Goal: Task Accomplishment & Management: Manage account settings

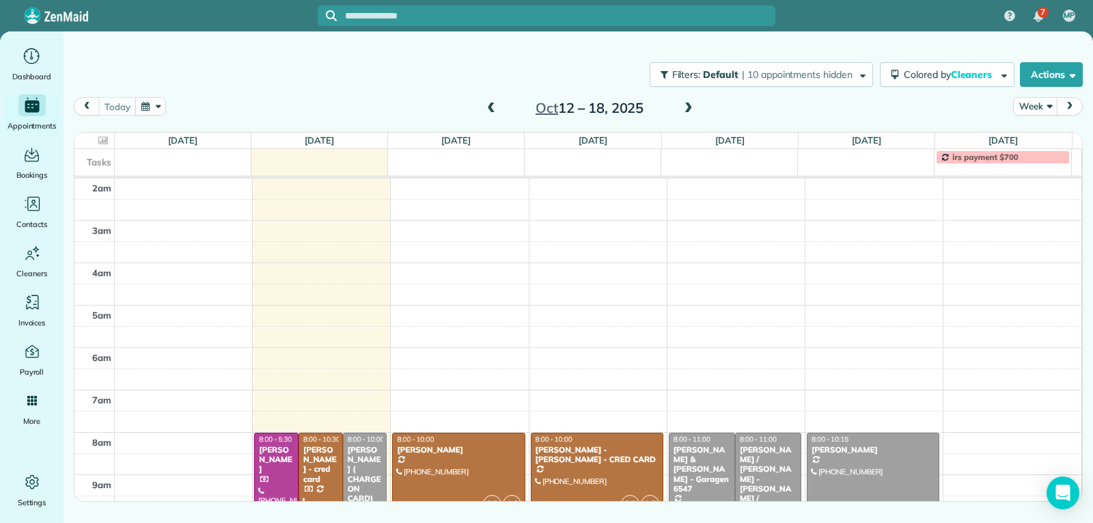
scroll to position [212, 0]
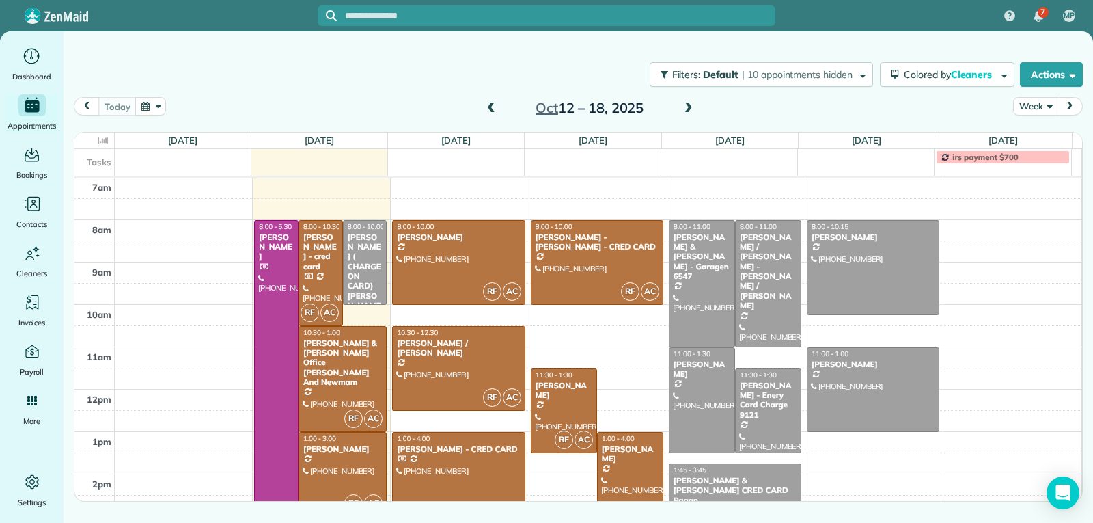
click at [468, 462] on div at bounding box center [458, 495] width 131 height 126
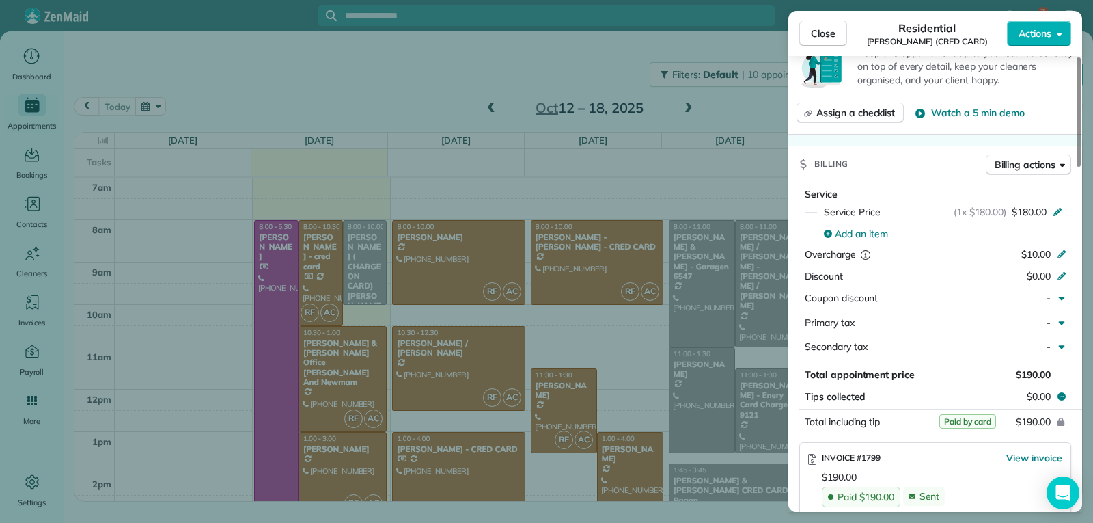
scroll to position [615, 0]
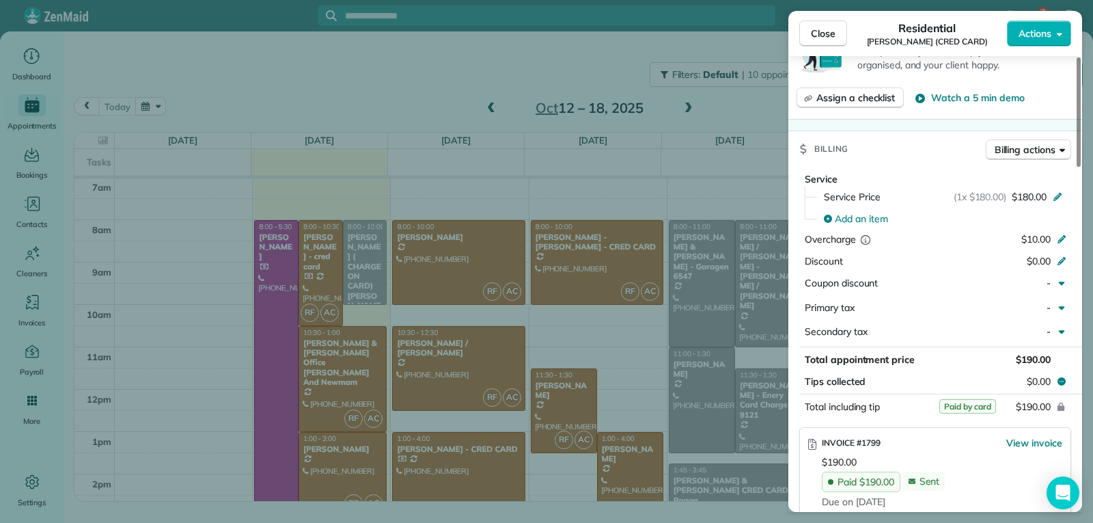
drag, startPoint x: 801, startPoint y: 31, endPoint x: 805, endPoint y: 86, distance: 54.8
click at [801, 31] on button "Close" at bounding box center [823, 33] width 48 height 26
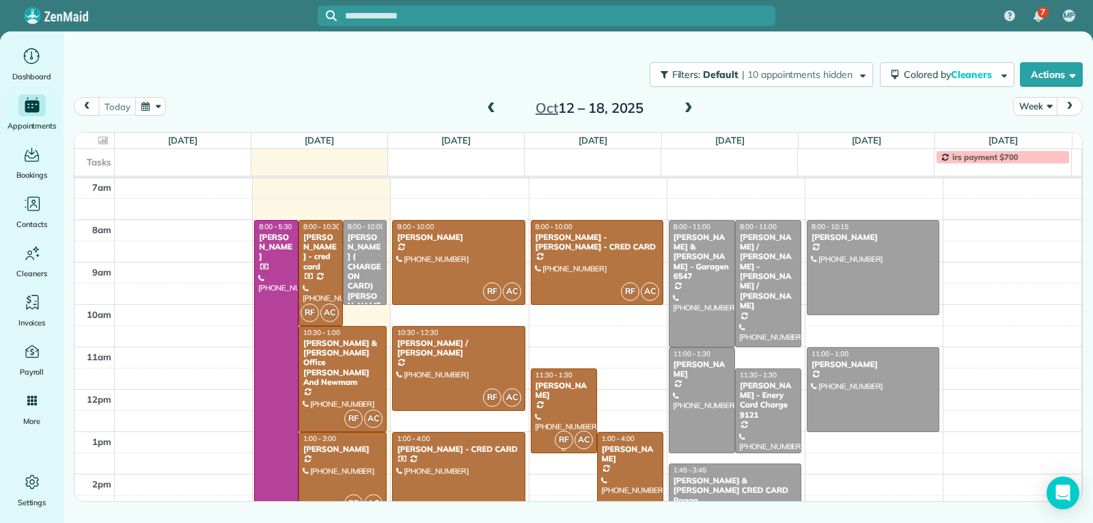
click at [562, 414] on div at bounding box center [563, 410] width 65 height 83
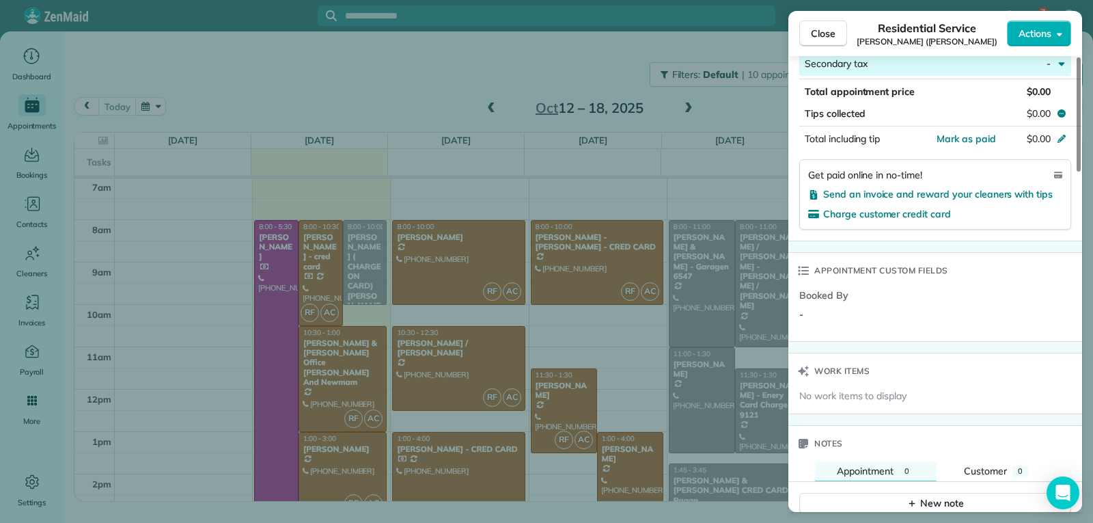
scroll to position [822, 0]
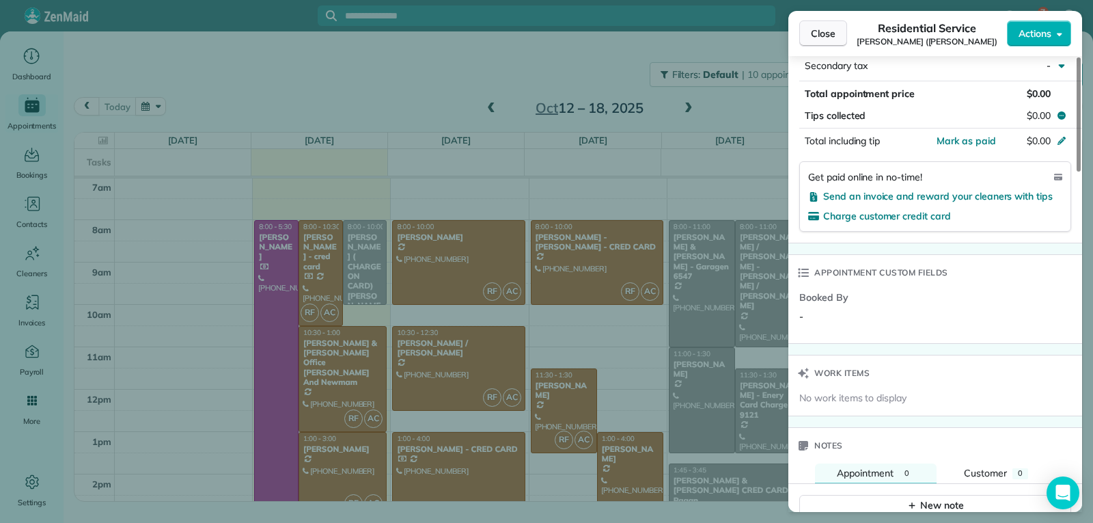
click at [818, 31] on span "Close" at bounding box center [823, 34] width 25 height 14
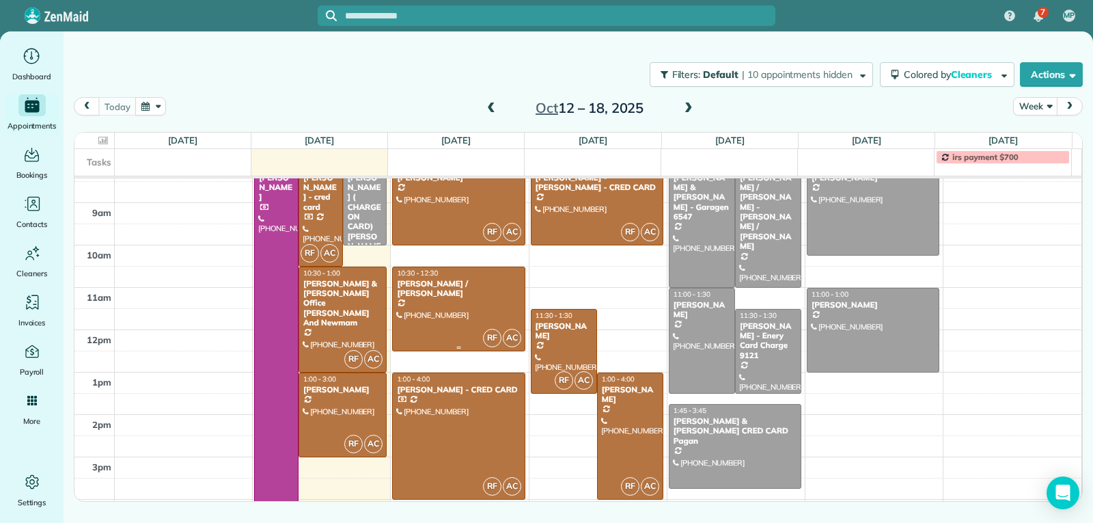
scroll to position [279, 0]
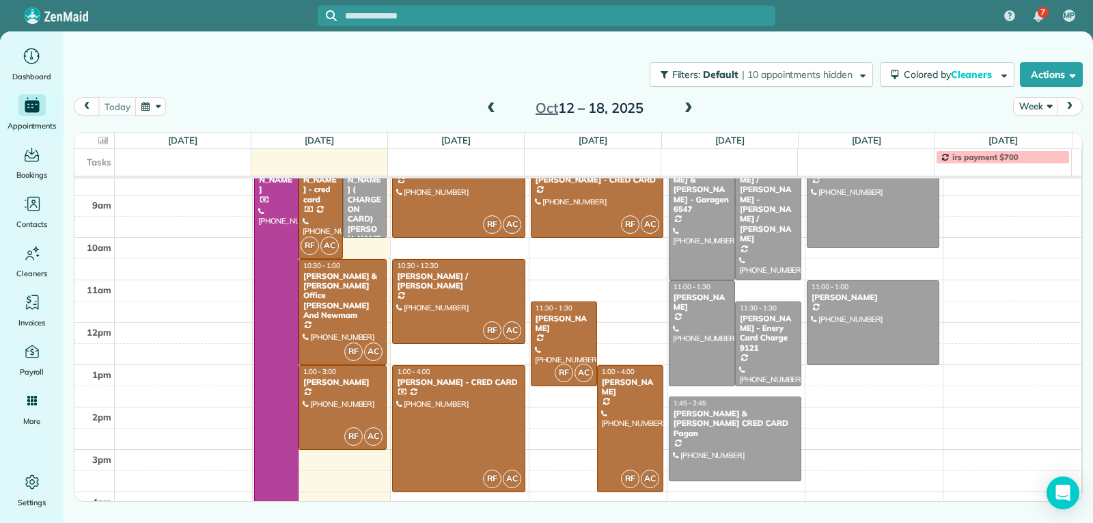
click at [493, 111] on span at bounding box center [491, 108] width 15 height 12
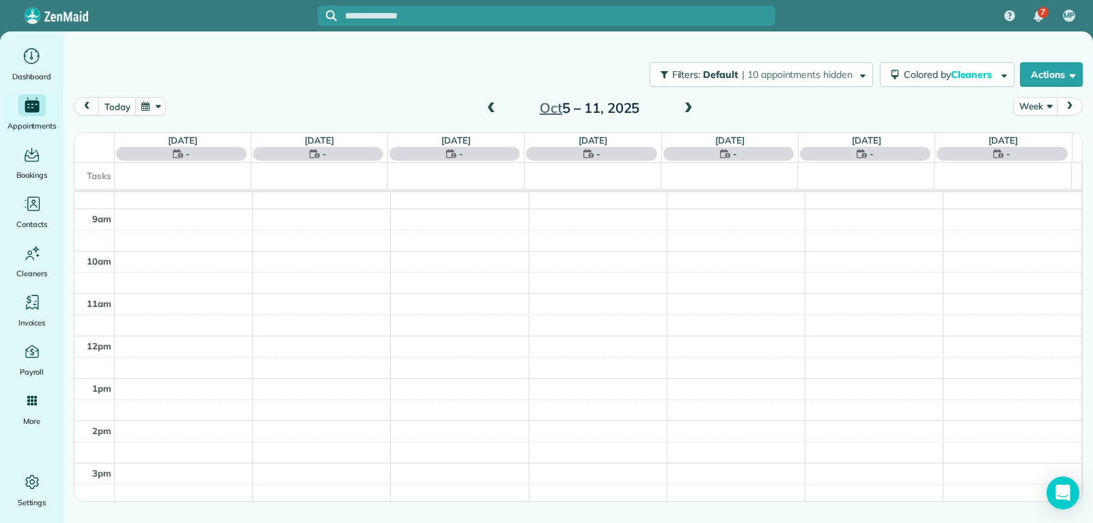
scroll to position [212, 0]
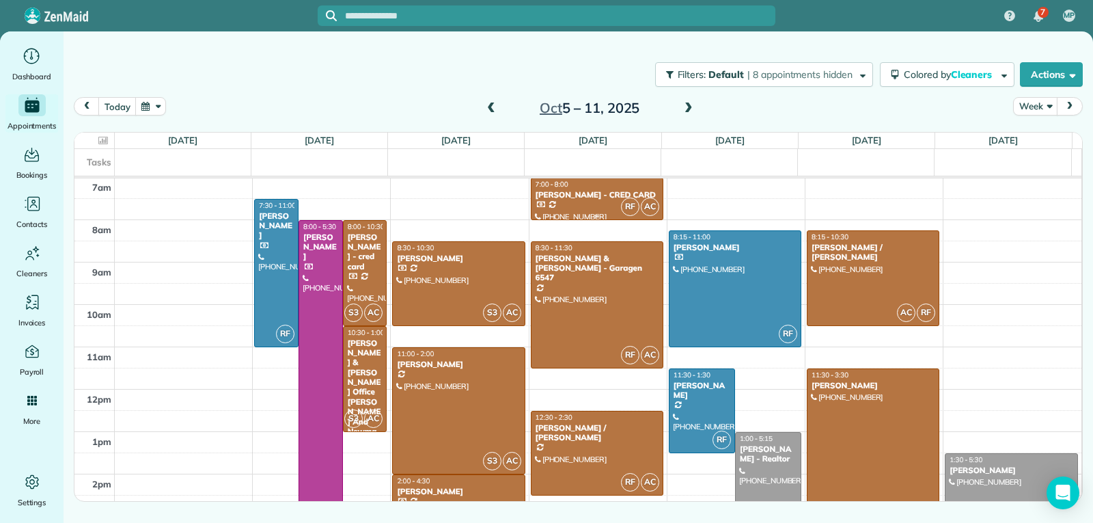
click at [600, 195] on div "[PERSON_NAME] - CRED CARD" at bounding box center [597, 195] width 124 height 10
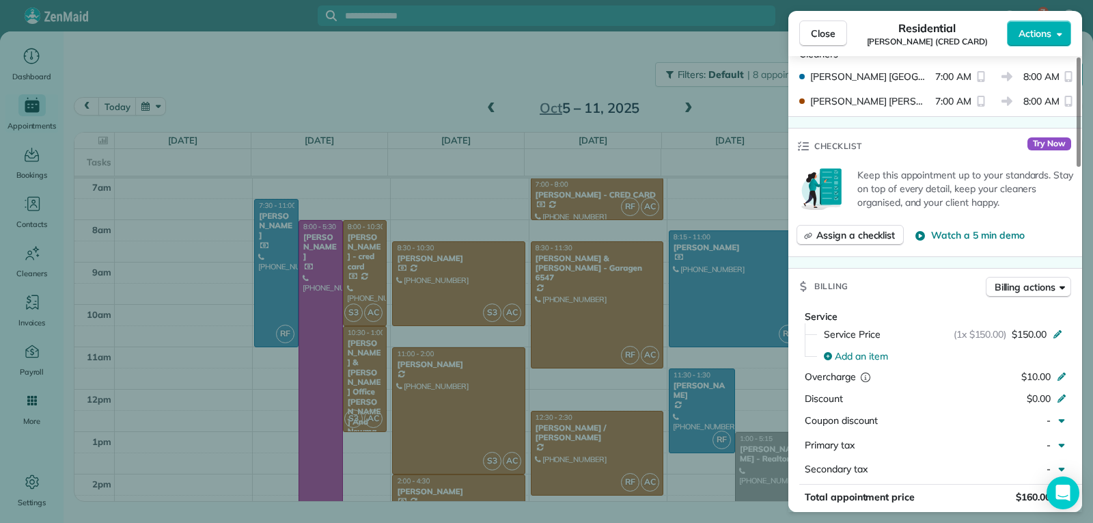
scroll to position [617, 0]
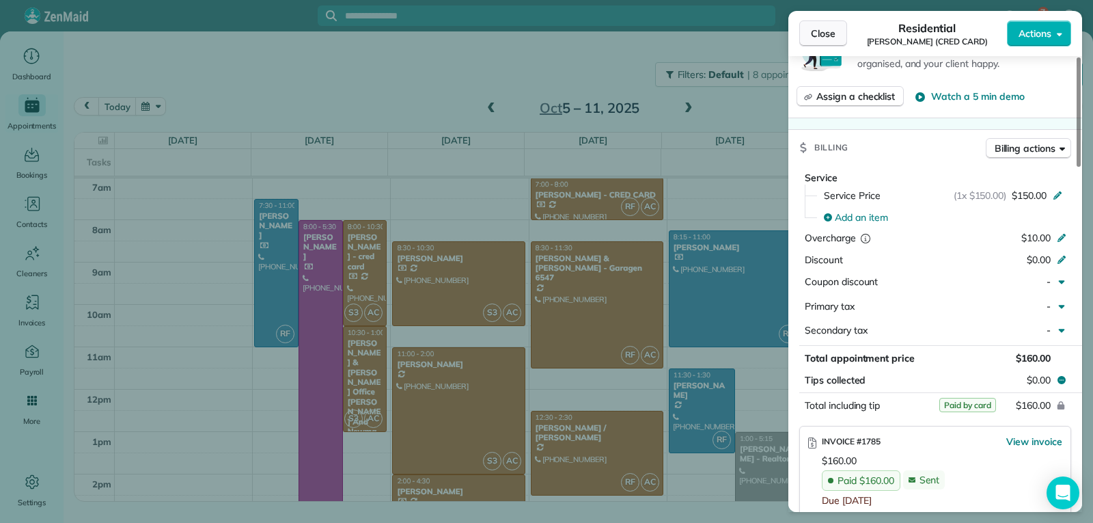
click at [823, 38] on span "Close" at bounding box center [823, 34] width 25 height 14
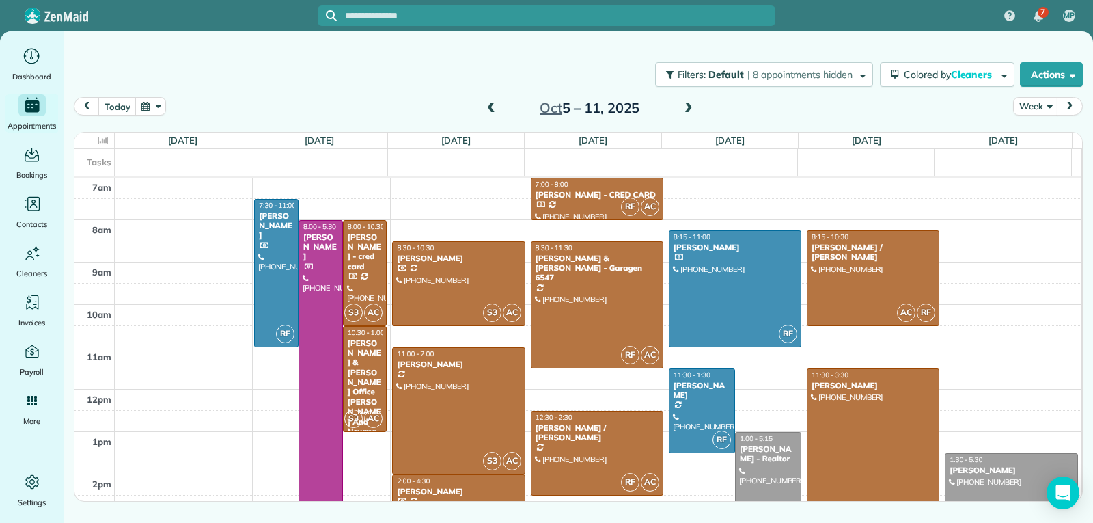
click at [487, 113] on span at bounding box center [491, 108] width 15 height 12
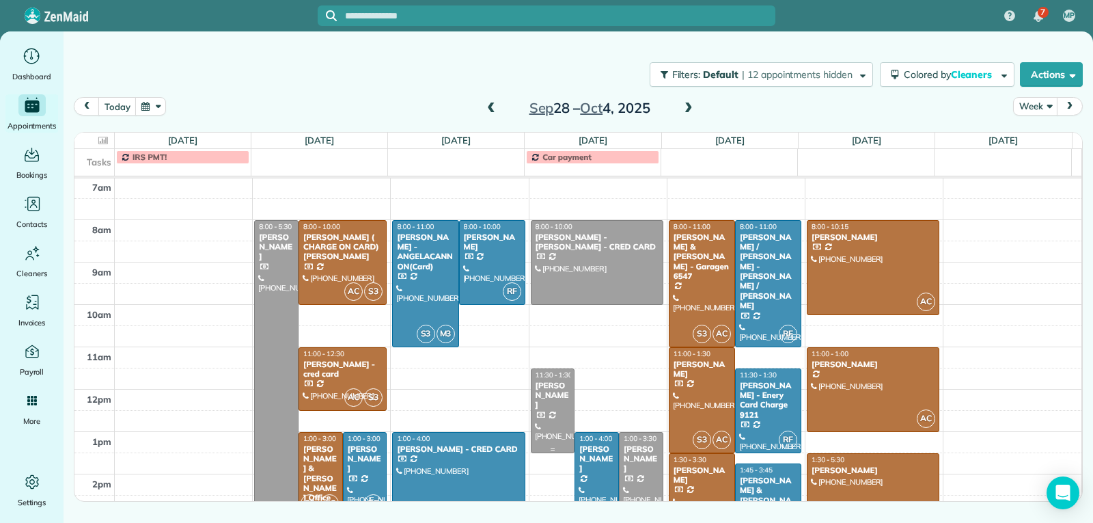
click at [544, 413] on div at bounding box center [552, 410] width 43 height 83
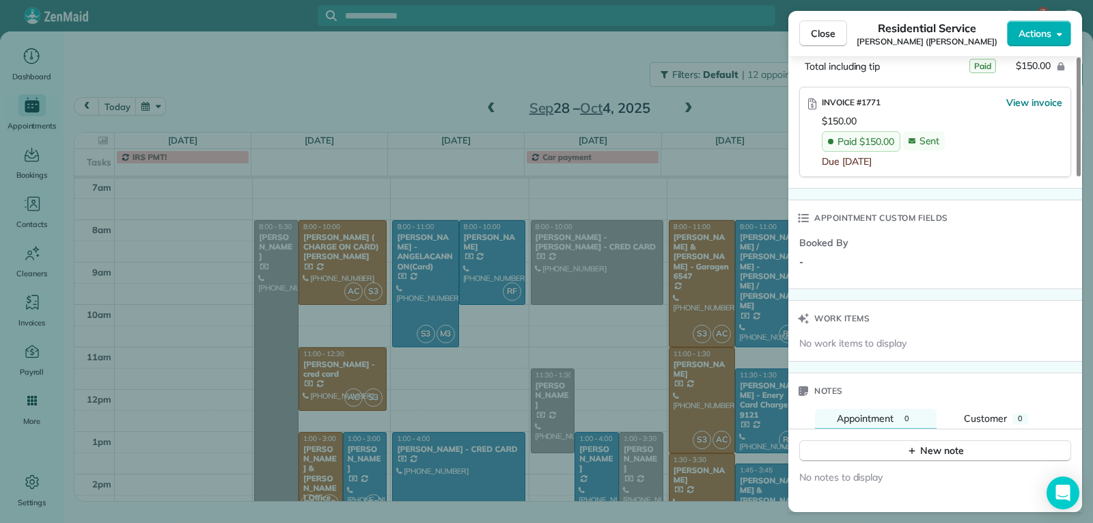
scroll to position [893, 0]
click at [829, 31] on span "Close" at bounding box center [823, 34] width 25 height 14
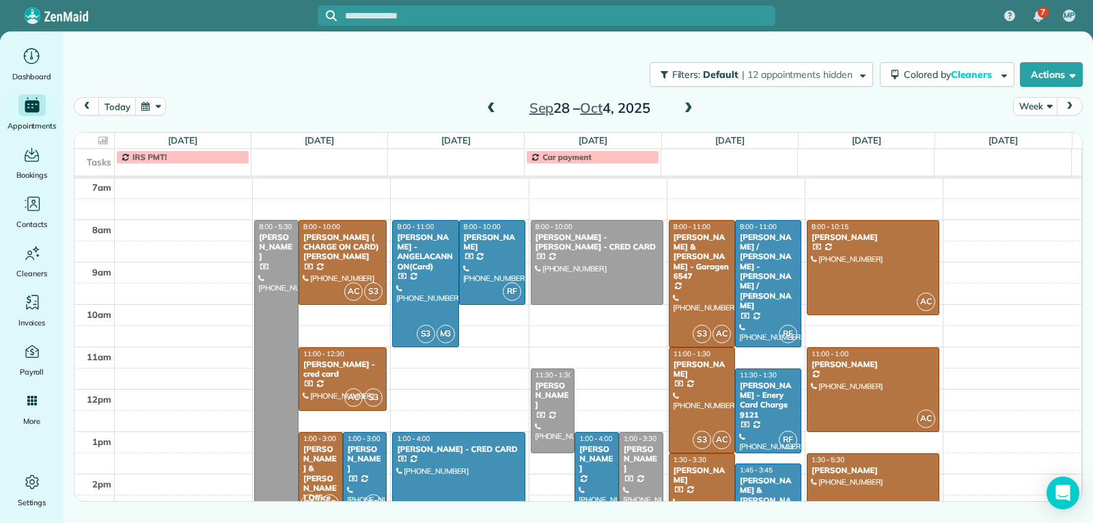
click at [688, 105] on span at bounding box center [688, 108] width 15 height 12
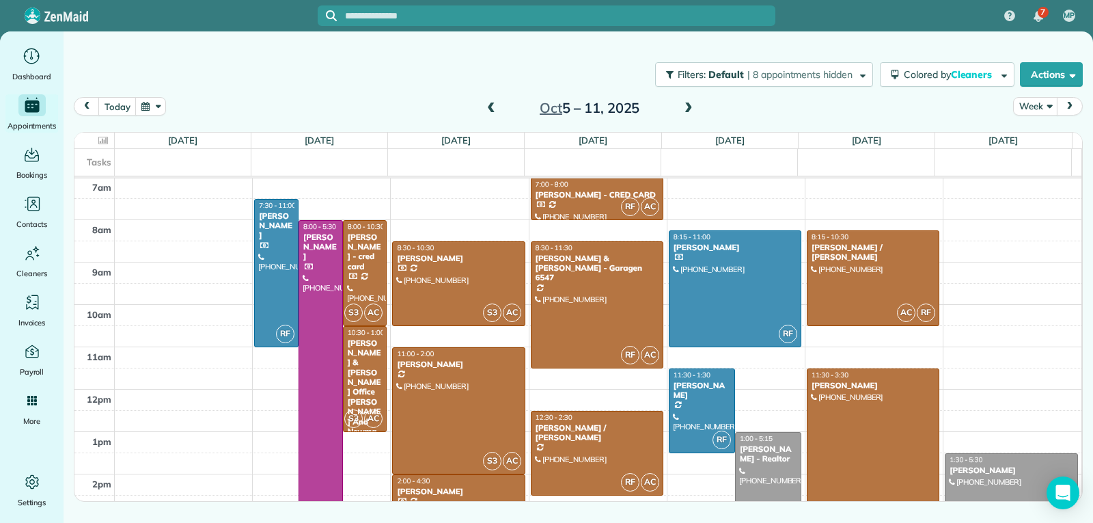
click at [688, 105] on span at bounding box center [688, 108] width 15 height 12
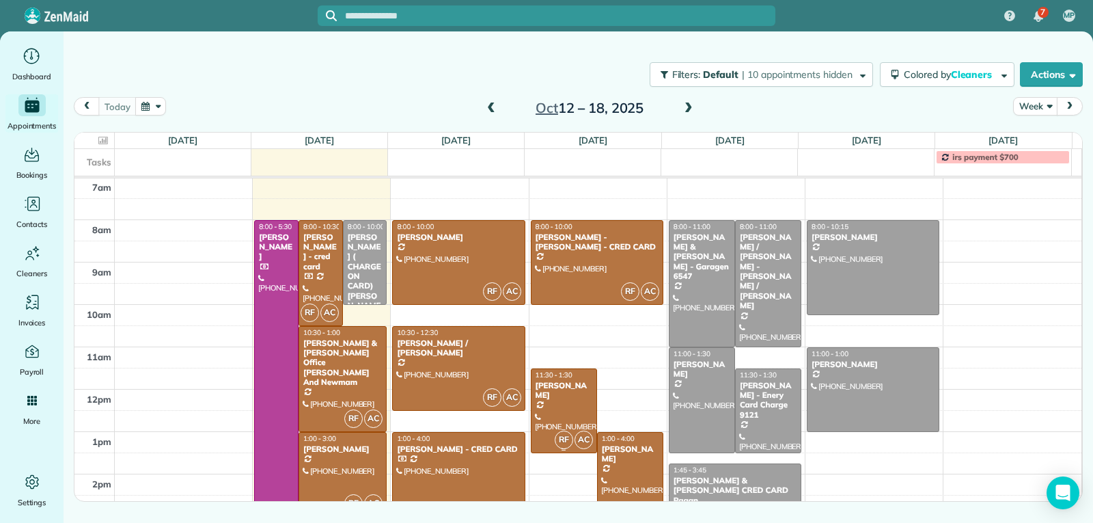
click at [563, 400] on div "[PERSON_NAME]" at bounding box center [564, 390] width 58 height 20
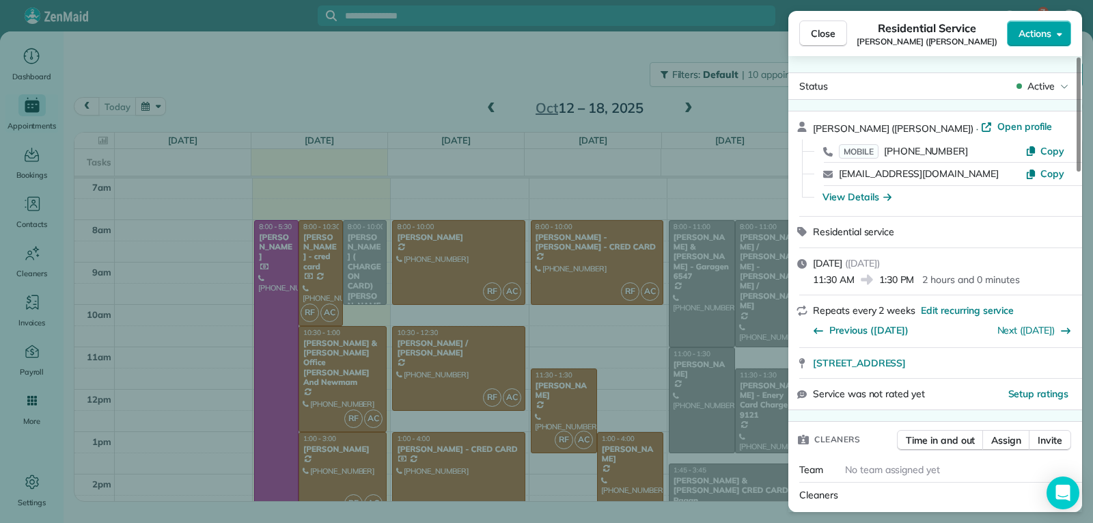
click at [1025, 25] on button "Actions" at bounding box center [1039, 33] width 64 height 26
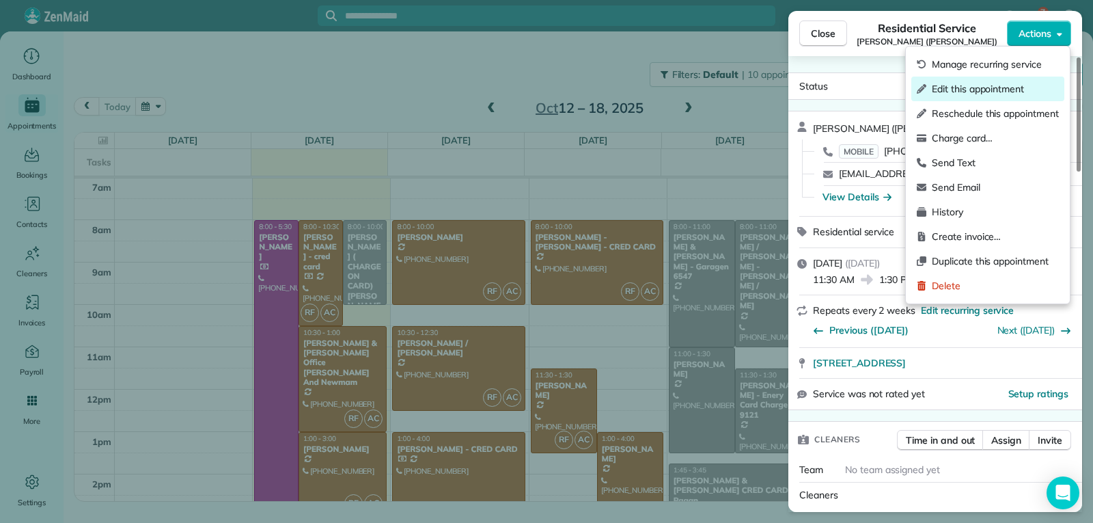
click at [950, 87] on span "Edit this appointment" at bounding box center [995, 89] width 127 height 14
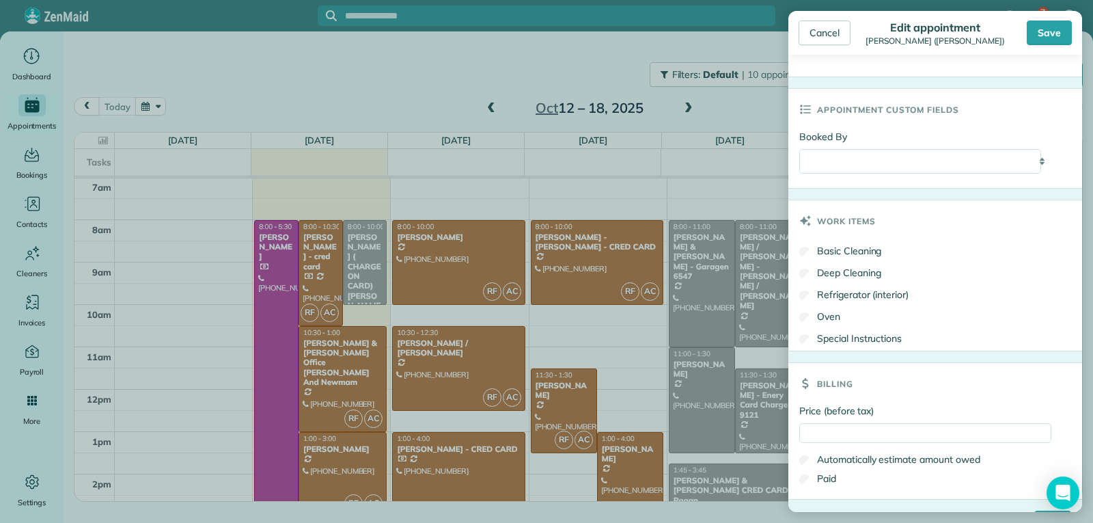
scroll to position [615, 0]
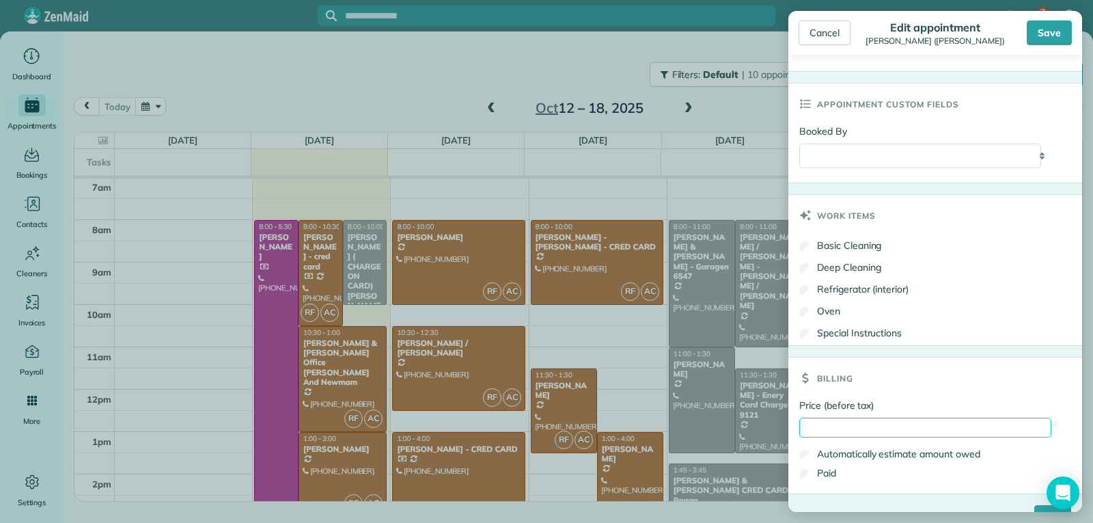
click at [840, 423] on input "Price (before tax)" at bounding box center [925, 427] width 252 height 20
type input "***"
click at [1034, 506] on input "****" at bounding box center [1052, 517] width 37 height 25
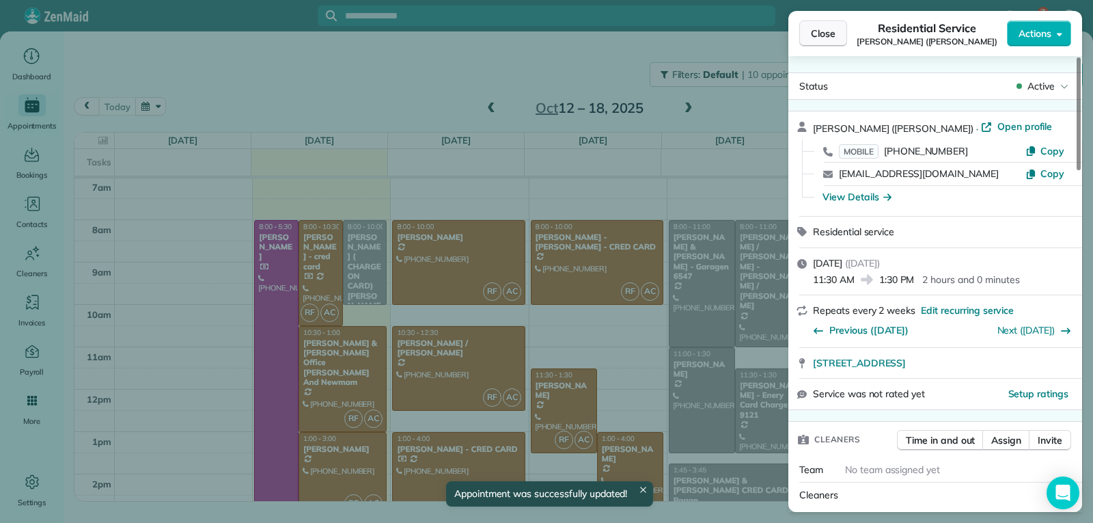
click at [822, 33] on span "Close" at bounding box center [823, 34] width 25 height 14
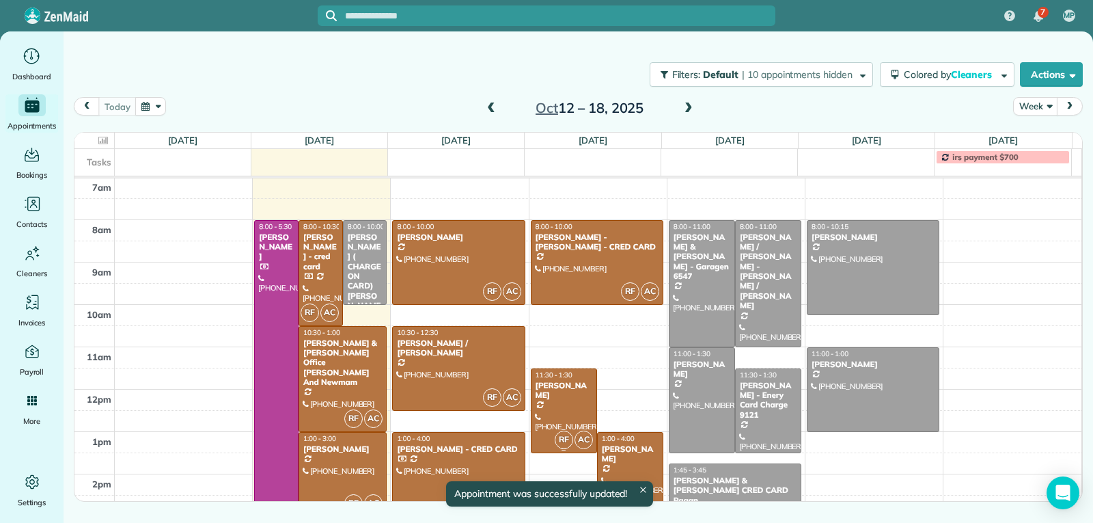
click at [570, 401] on div at bounding box center [563, 410] width 65 height 83
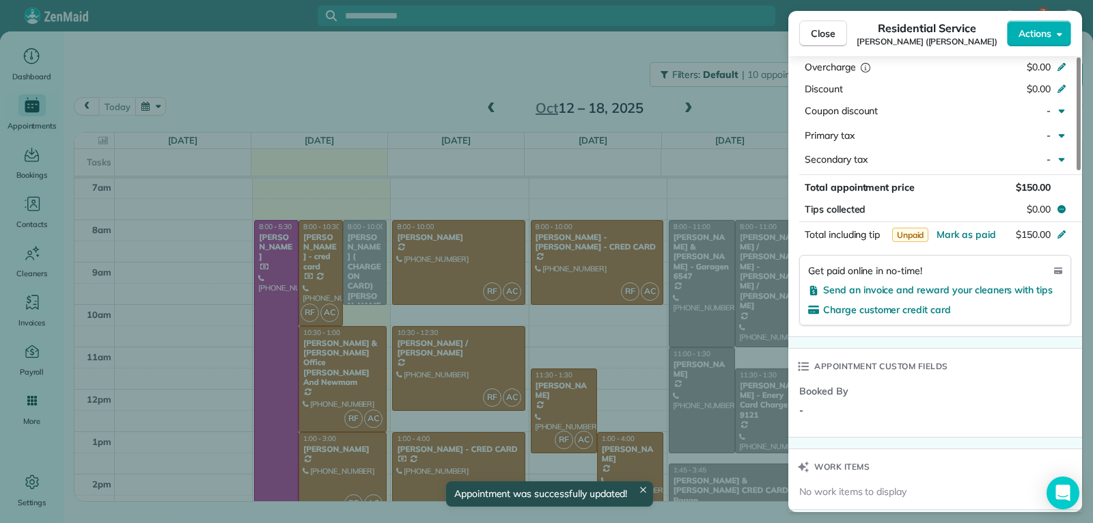
scroll to position [751, 0]
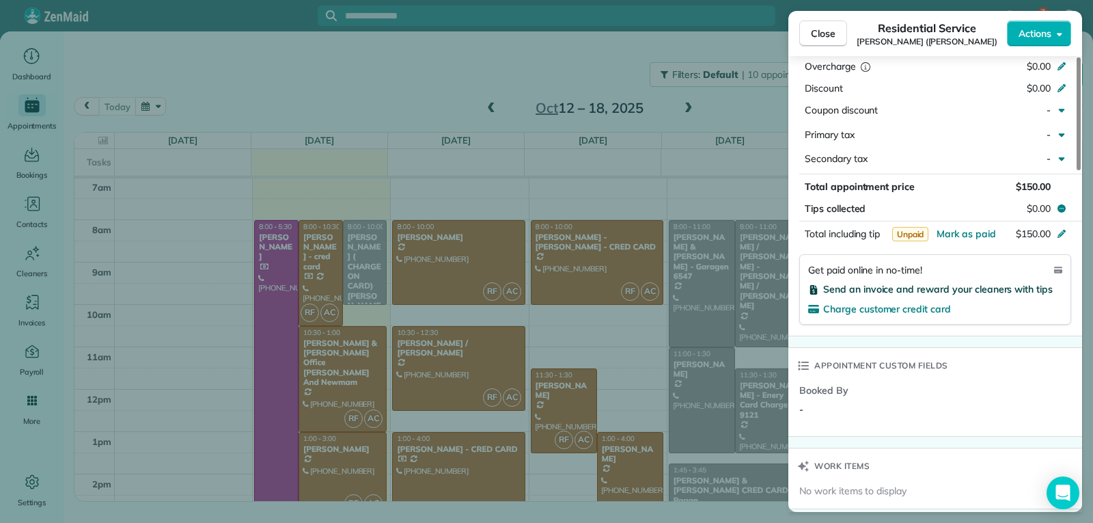
click at [882, 292] on span "Send an invoice and reward your cleaners with tips" at bounding box center [938, 289] width 230 height 12
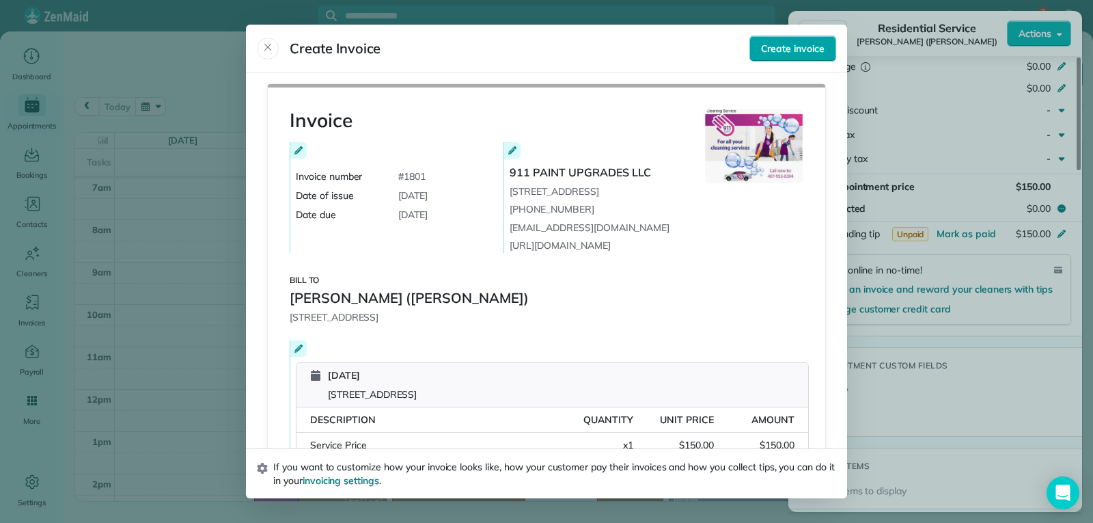
click at [795, 52] on span "Create invoice" at bounding box center [793, 49] width 64 height 14
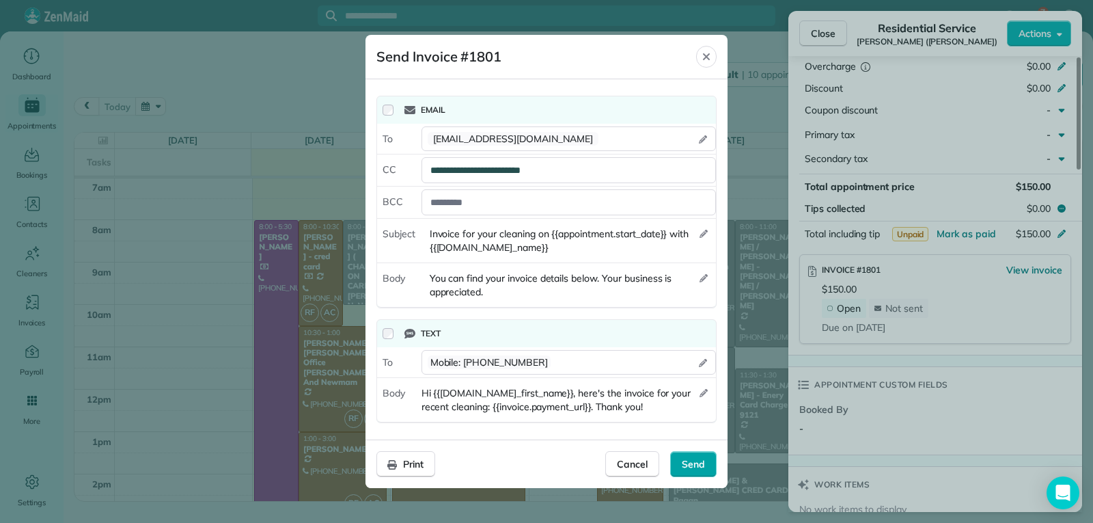
click at [679, 461] on div "Send" at bounding box center [693, 464] width 46 height 26
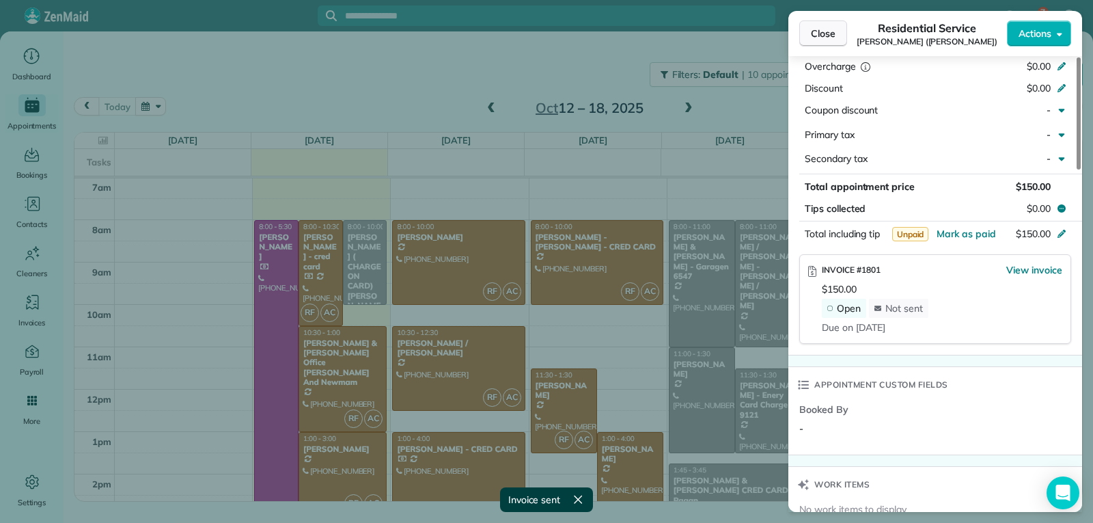
click at [814, 39] on span "Close" at bounding box center [823, 34] width 25 height 14
